Goal: Find contact information: Find contact information

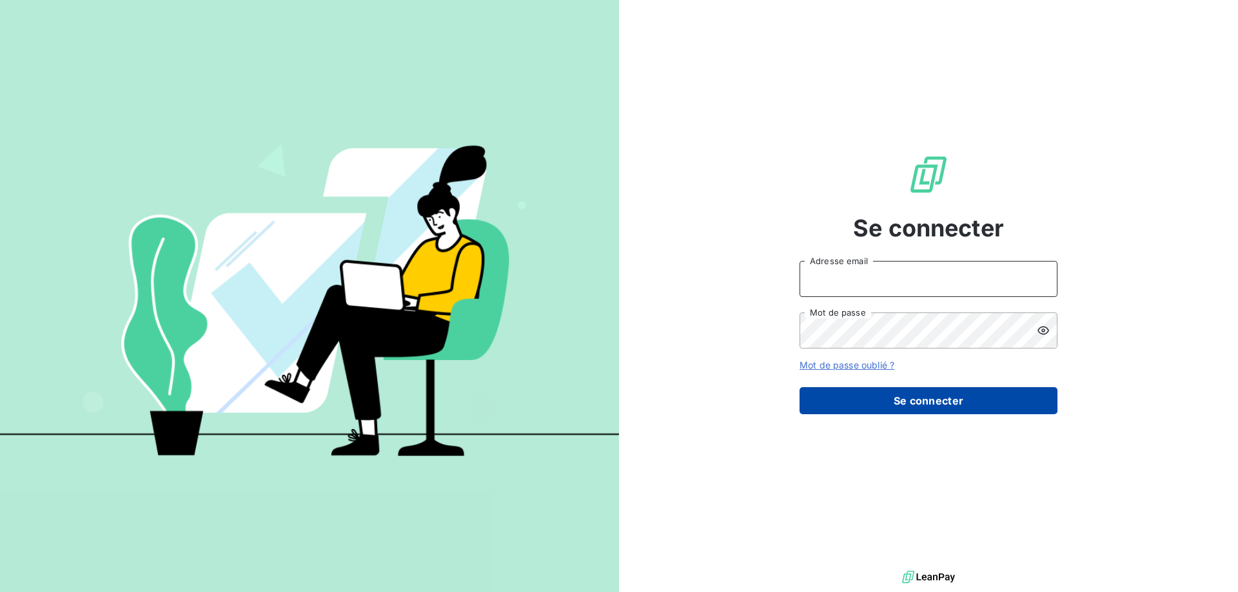
type input "[PERSON_NAME][EMAIL_ADDRESS][PERSON_NAME][DOMAIN_NAME]"
click at [912, 400] on button "Se connecter" at bounding box center [928, 400] width 258 height 27
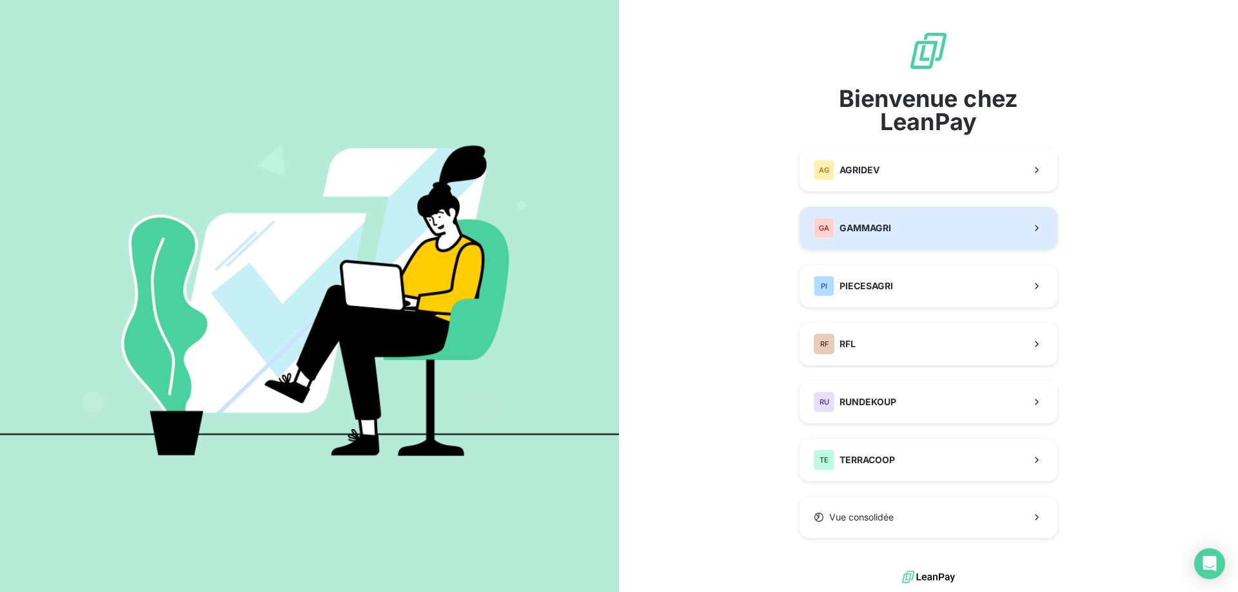
click at [885, 224] on span "GAMMAGRI" at bounding box center [865, 228] width 52 height 13
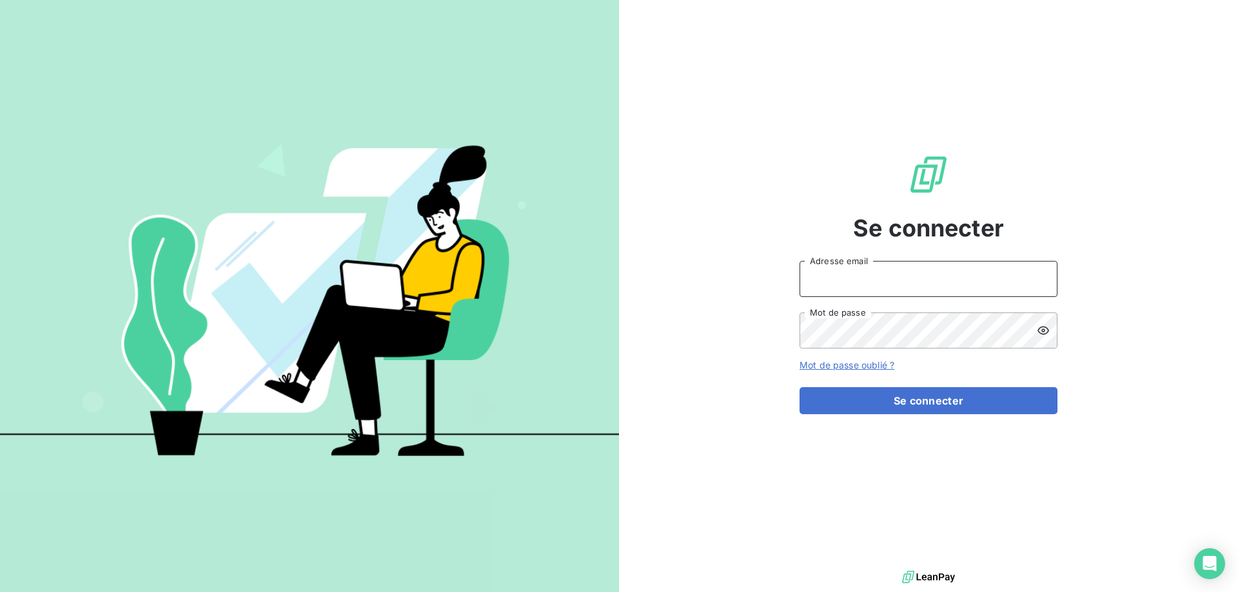
type input "[PERSON_NAME][EMAIL_ADDRESS][PERSON_NAME][DOMAIN_NAME]"
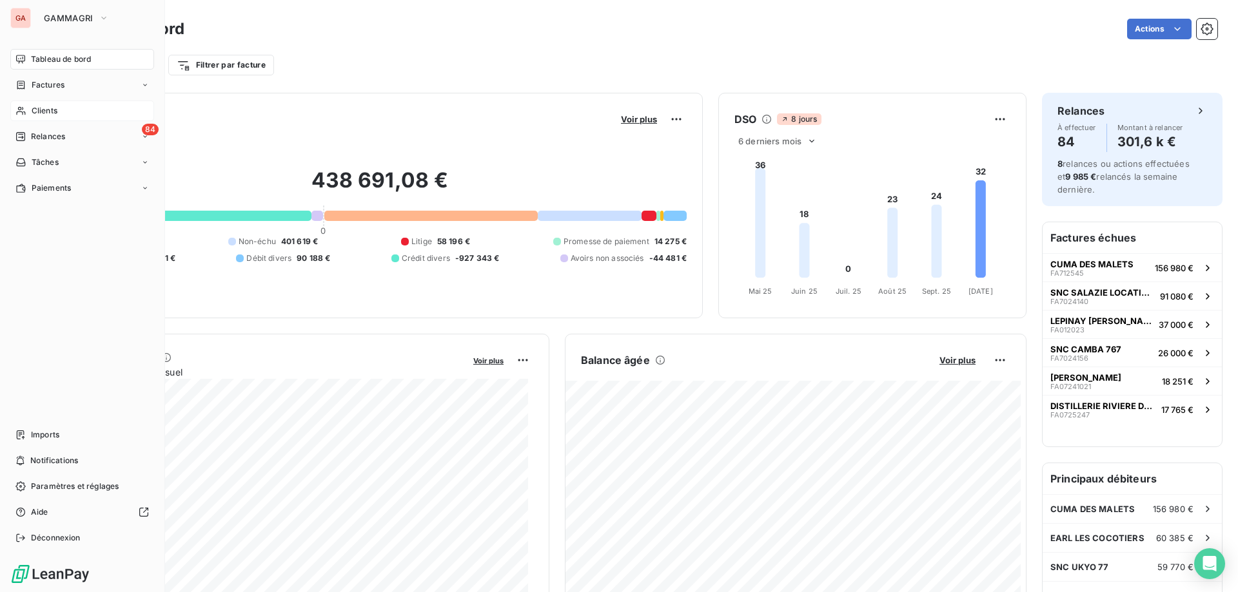
click at [55, 113] on span "Clients" at bounding box center [45, 111] width 26 height 12
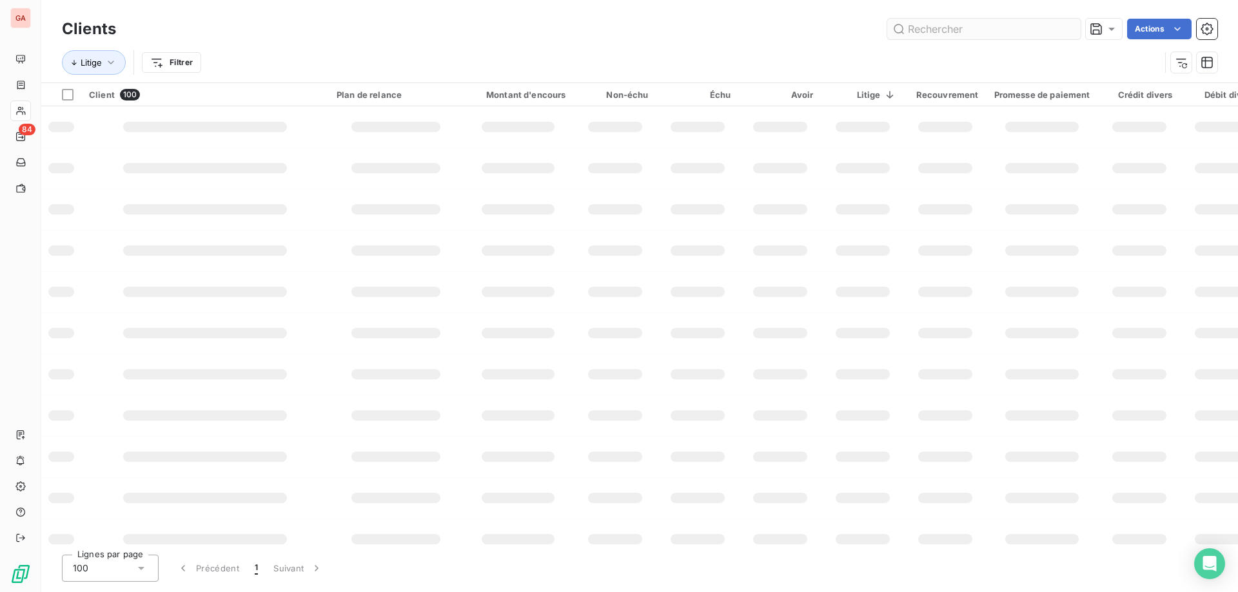
click at [997, 34] on input "text" at bounding box center [983, 29] width 193 height 21
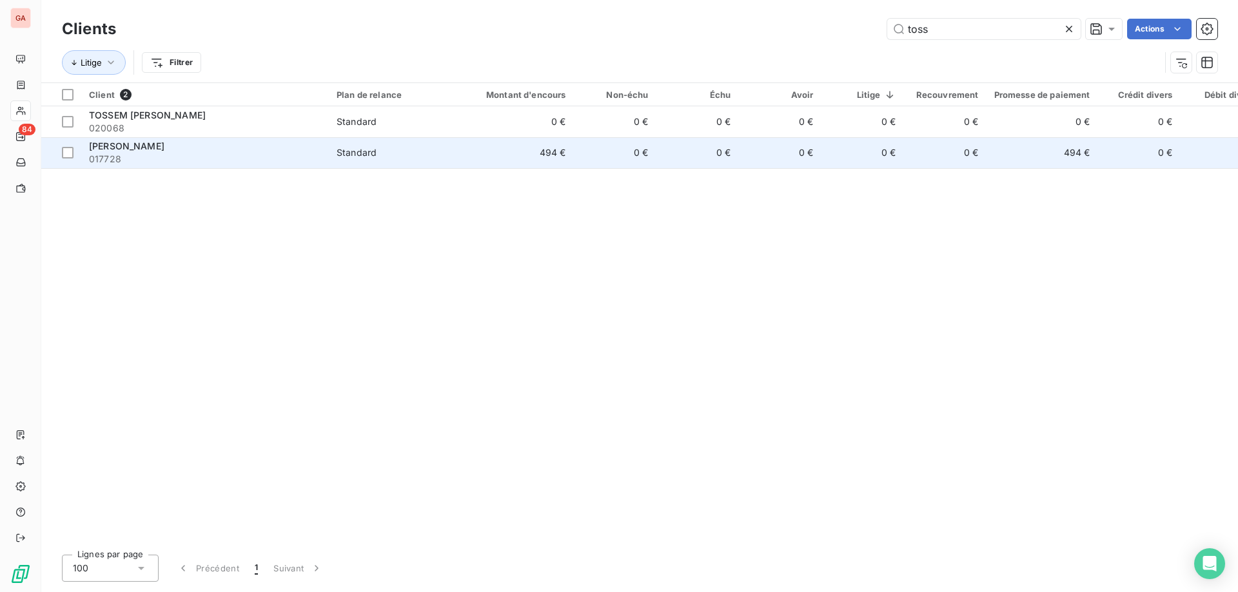
type input "toss"
click at [159, 144] on span "[PERSON_NAME]" at bounding box center [126, 146] width 75 height 11
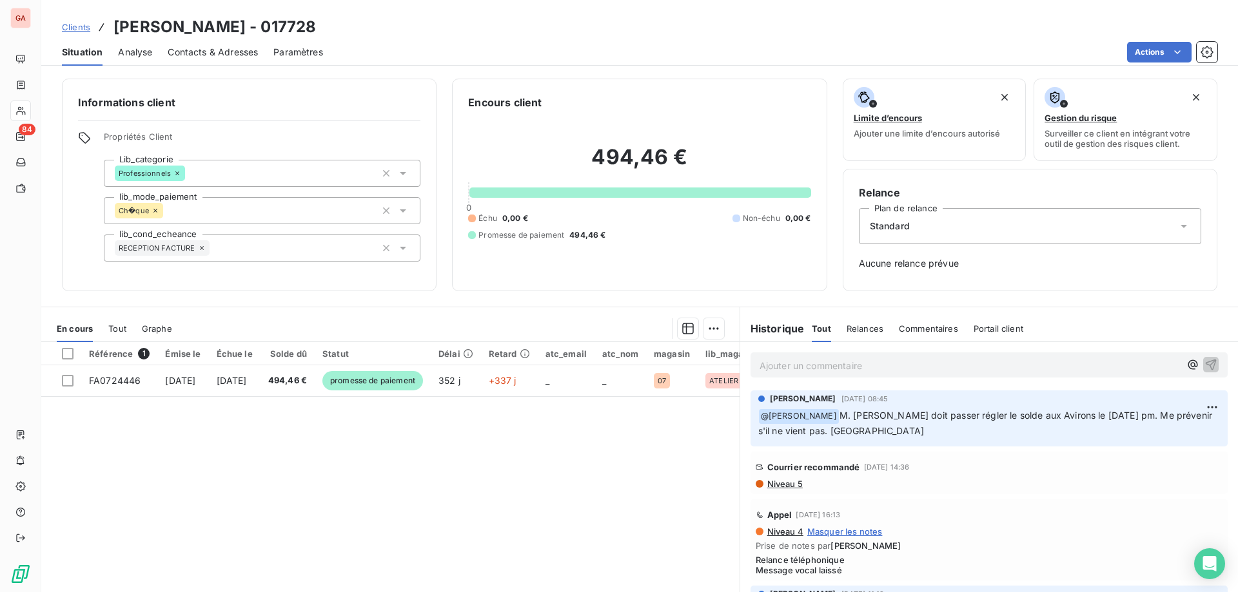
click at [215, 52] on span "Contacts & Adresses" at bounding box center [213, 52] width 90 height 13
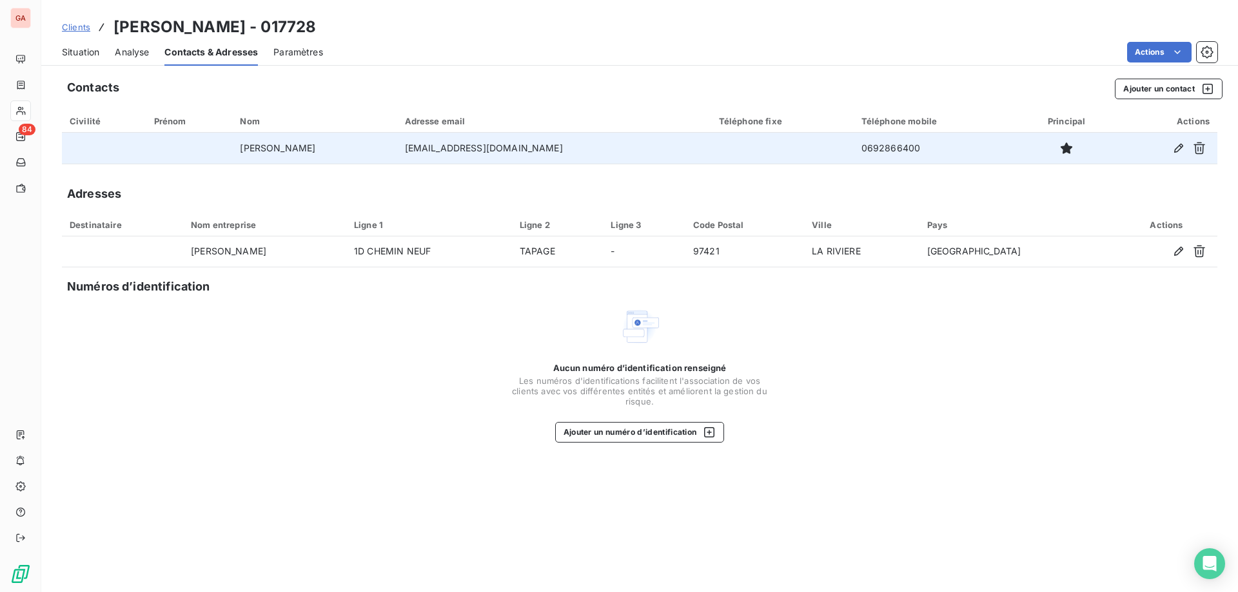
drag, startPoint x: 615, startPoint y: 147, endPoint x: 439, endPoint y: 148, distance: 176.0
click at [439, 148] on tr "[PERSON_NAME] [PERSON_NAME][EMAIL_ADDRESS][DOMAIN_NAME] 0692866400" at bounding box center [639, 148] width 1155 height 31
copy tr "[EMAIL_ADDRESS][DOMAIN_NAME]"
